Goal: Information Seeking & Learning: Learn about a topic

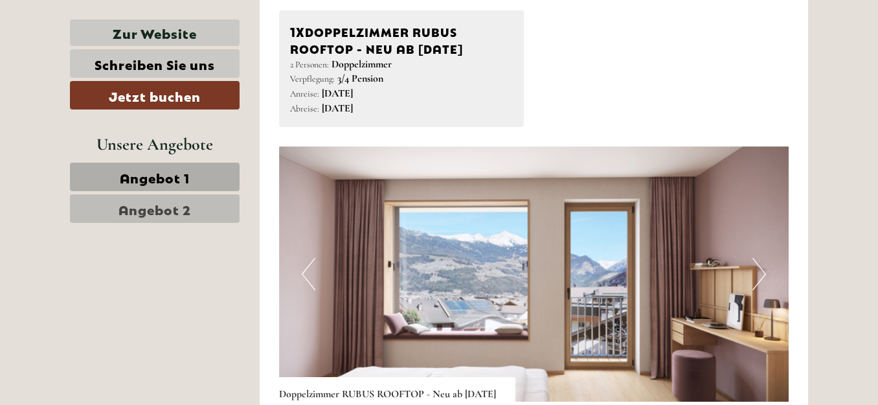
scroll to position [1295, 0]
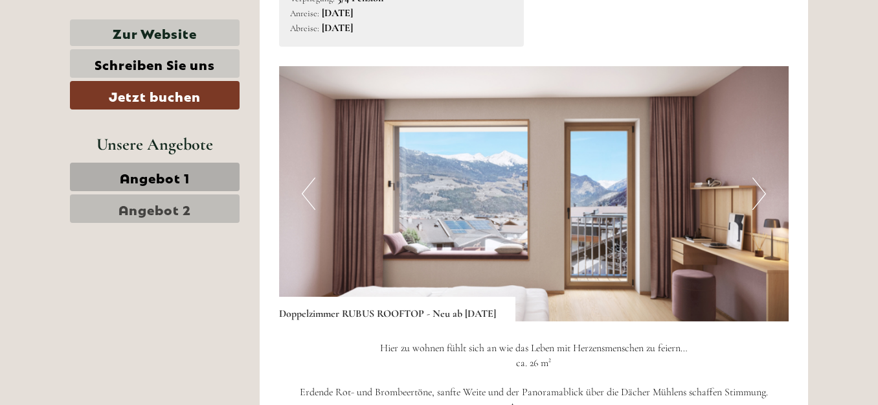
click at [184, 212] on span "Angebot 2" at bounding box center [154, 208] width 72 height 18
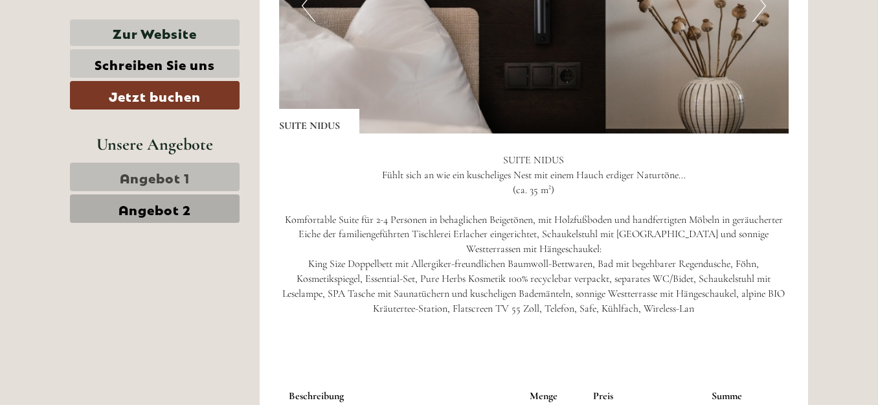
scroll to position [1207, 0]
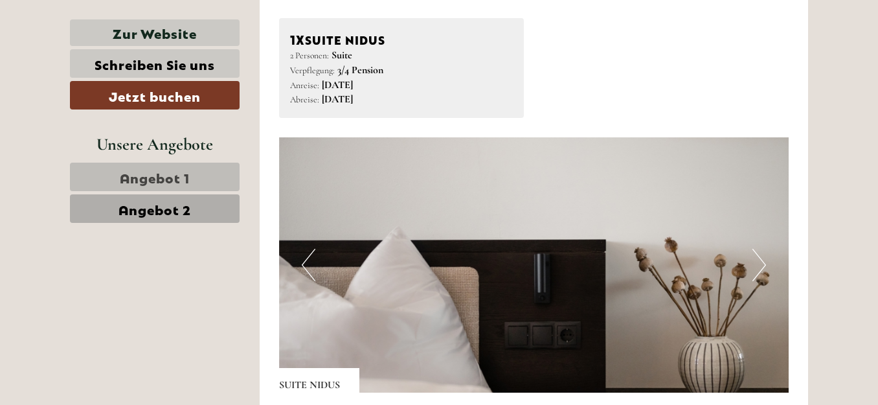
click at [765, 265] on button "Next" at bounding box center [759, 265] width 14 height 32
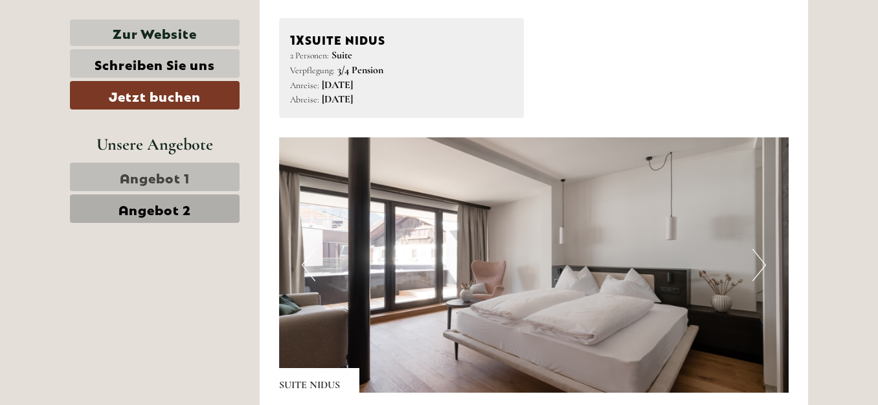
click at [765, 265] on button "Next" at bounding box center [759, 265] width 14 height 32
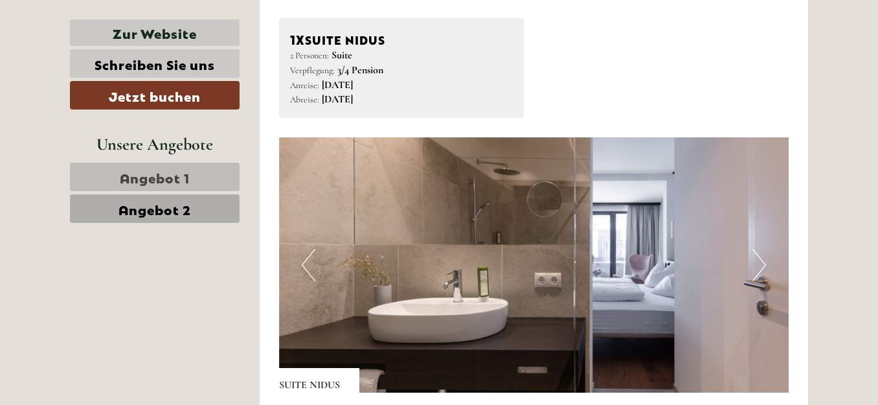
click at [765, 265] on button "Next" at bounding box center [759, 265] width 14 height 32
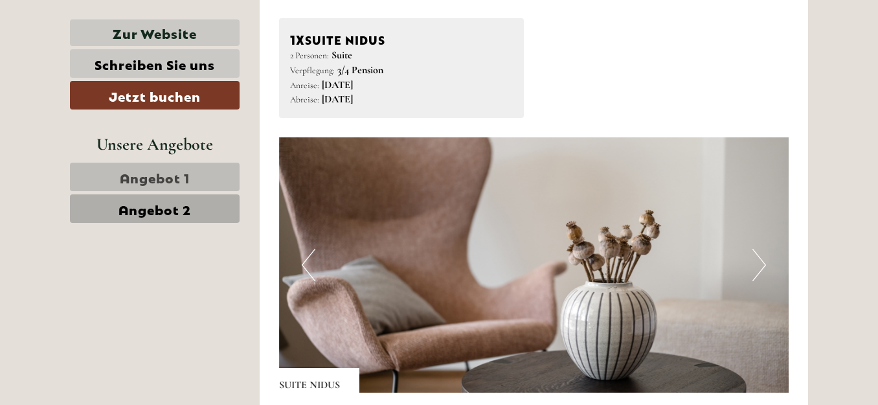
click at [765, 265] on button "Next" at bounding box center [759, 265] width 14 height 32
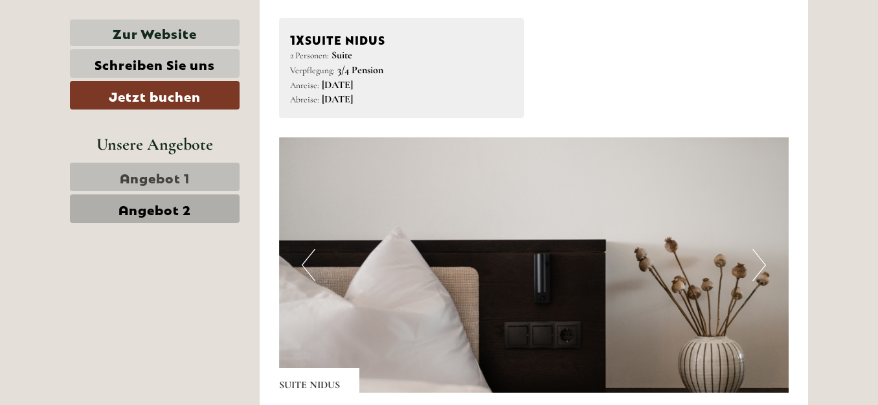
click at [765, 265] on button "Next" at bounding box center [759, 265] width 14 height 32
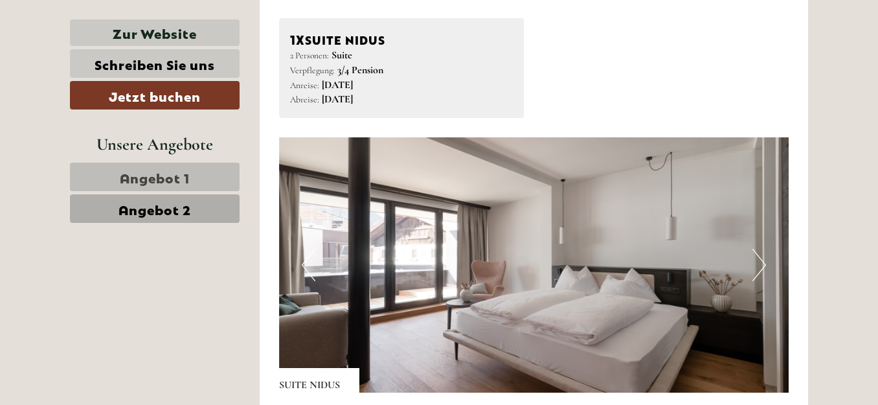
click at [765, 265] on button "Next" at bounding box center [759, 265] width 14 height 32
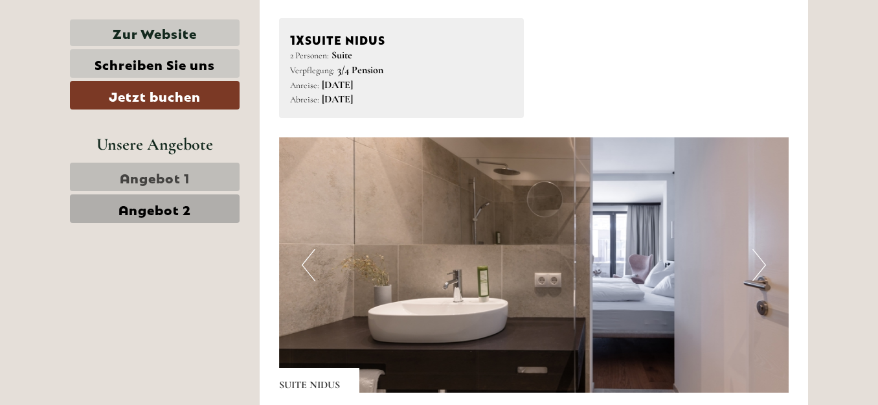
click at [765, 265] on button "Next" at bounding box center [759, 265] width 14 height 32
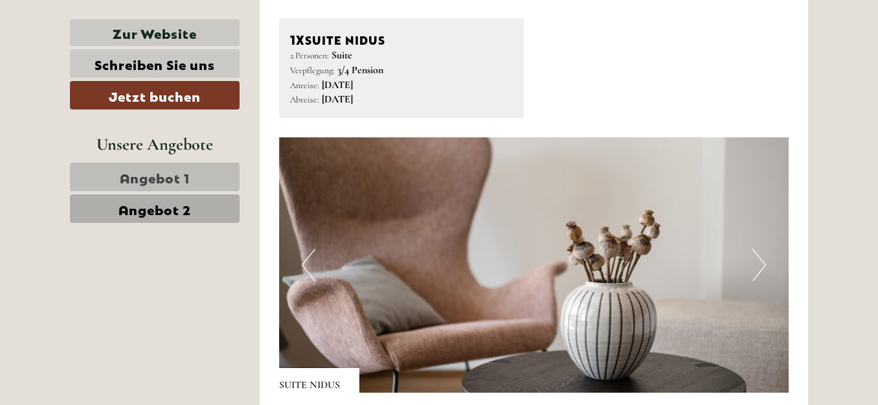
click at [765, 265] on button "Next" at bounding box center [759, 265] width 14 height 32
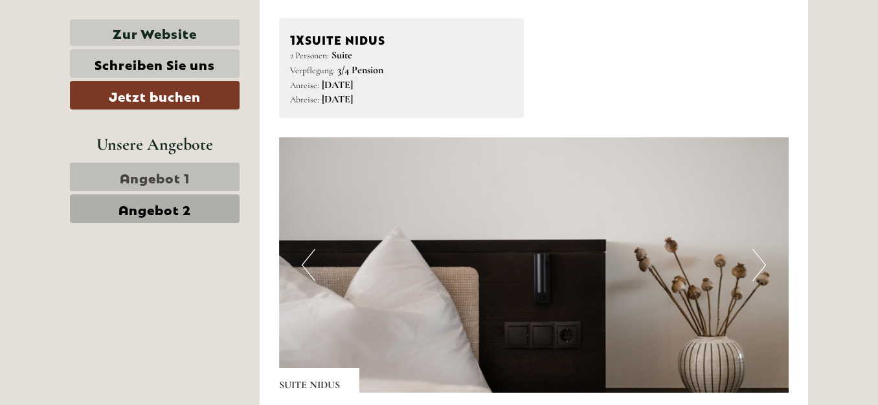
click at [765, 265] on button "Next" at bounding box center [759, 265] width 14 height 32
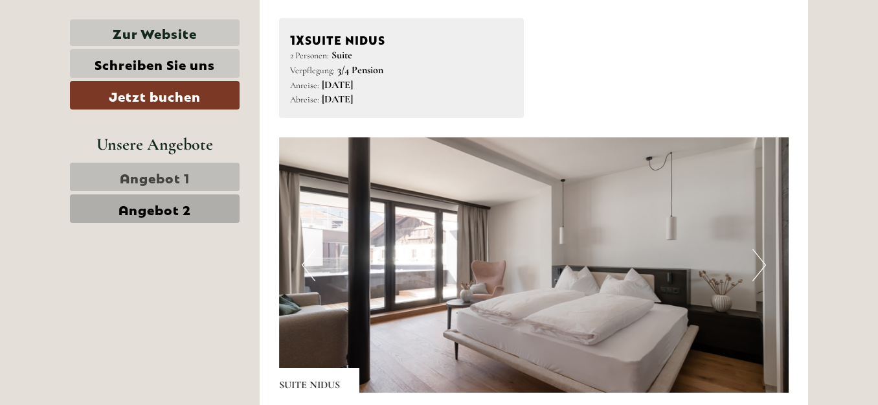
click at [765, 265] on button "Next" at bounding box center [759, 265] width 14 height 32
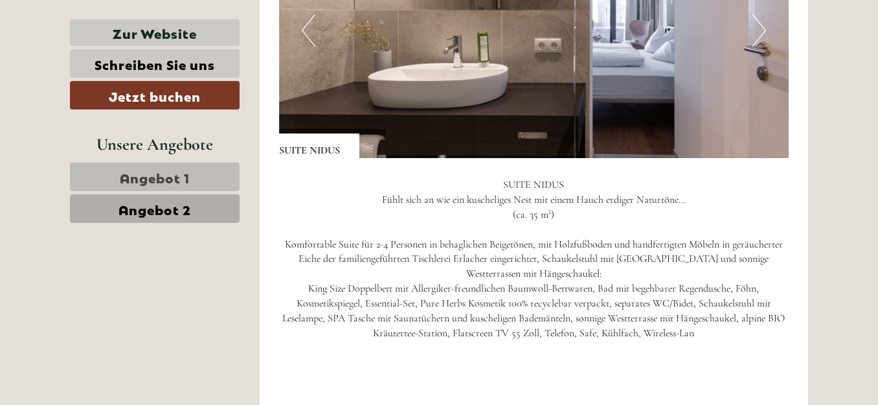
scroll to position [1336, 0]
